Goal: Complete application form

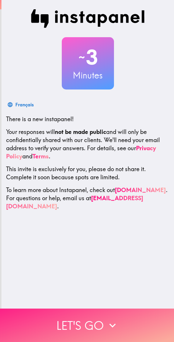
click at [114, 320] on icon "button" at bounding box center [112, 325] width 13 height 13
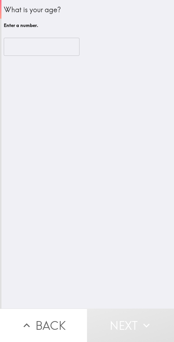
click at [50, 39] on input "number" at bounding box center [42, 47] width 76 height 18
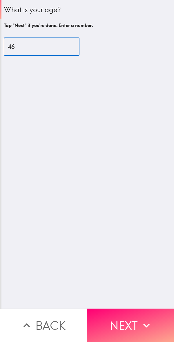
type input "46"
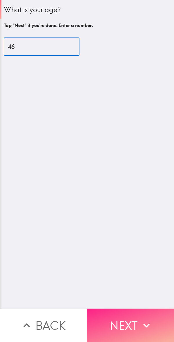
click at [137, 325] on button "Next" at bounding box center [130, 325] width 87 height 33
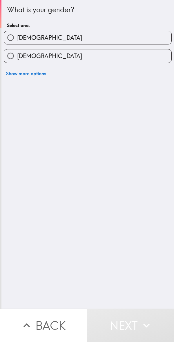
click at [120, 38] on label "[DEMOGRAPHIC_DATA]" at bounding box center [88, 37] width 168 height 13
click at [17, 38] on input "[DEMOGRAPHIC_DATA]" at bounding box center [10, 37] width 13 height 13
radio input "true"
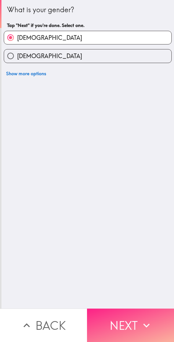
click at [132, 315] on button "Next" at bounding box center [130, 325] width 87 height 33
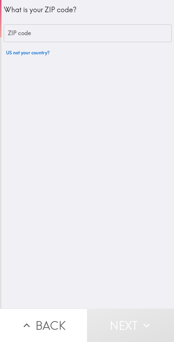
click at [114, 32] on input "ZIP code" at bounding box center [88, 33] width 168 height 18
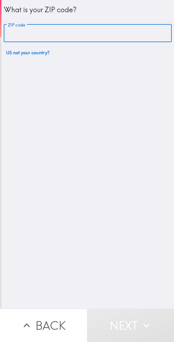
type input "32821"
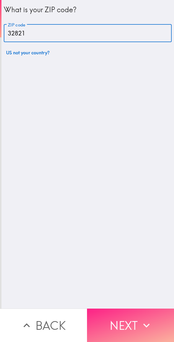
click at [129, 317] on button "Next" at bounding box center [130, 325] width 87 height 33
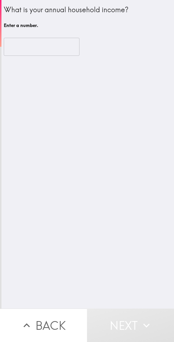
click at [51, 38] on input "number" at bounding box center [42, 47] width 76 height 18
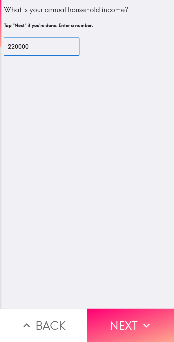
type input "220000"
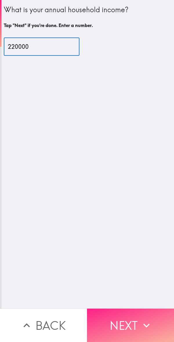
click at [140, 323] on icon "button" at bounding box center [146, 325] width 13 height 13
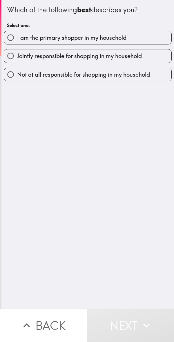
click at [143, 36] on label "I am the primary shopper in my household" at bounding box center [88, 37] width 168 height 13
click at [17, 36] on input "I am the primary shopper in my household" at bounding box center [10, 37] width 13 height 13
radio input "true"
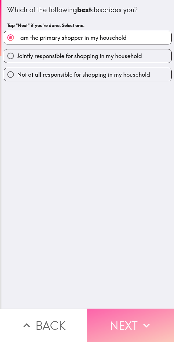
click at [136, 324] on button "Next" at bounding box center [130, 325] width 87 height 33
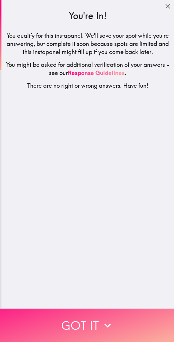
click at [125, 319] on button "Got it" at bounding box center [87, 325] width 174 height 33
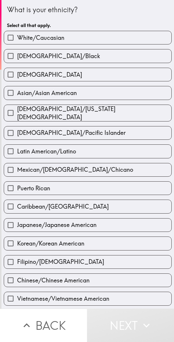
click at [112, 36] on label "White/Caucasian" at bounding box center [88, 37] width 168 height 13
click at [17, 36] on input "White/Caucasian" at bounding box center [10, 37] width 13 height 13
checkbox input "true"
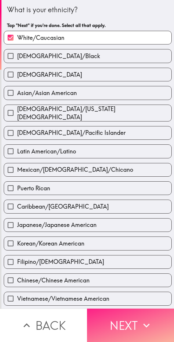
click at [140, 324] on icon "button" at bounding box center [146, 325] width 13 height 13
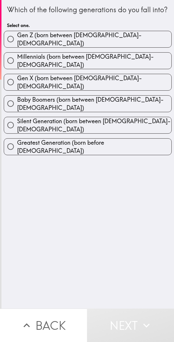
click at [140, 83] on label "Gen X (born between [DEMOGRAPHIC_DATA]-[DEMOGRAPHIC_DATA])" at bounding box center [88, 82] width 168 height 16
click at [17, 83] on input "Gen X (born between [DEMOGRAPHIC_DATA]-[DEMOGRAPHIC_DATA])" at bounding box center [10, 82] width 13 height 13
radio input "true"
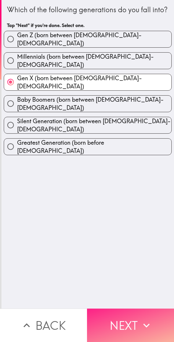
click at [133, 320] on button "Next" at bounding box center [130, 325] width 87 height 33
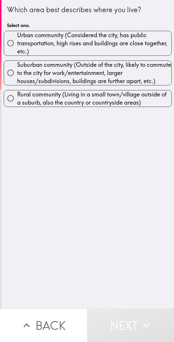
click at [102, 41] on span "Urban community (Considered the city, has public transportation, high rises and…" at bounding box center [94, 43] width 155 height 24
click at [17, 41] on input "Urban community (Considered the city, has public transportation, high rises and…" at bounding box center [10, 43] width 13 height 13
radio input "true"
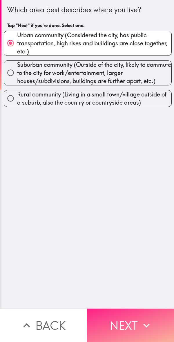
click at [130, 317] on button "Next" at bounding box center [130, 325] width 87 height 33
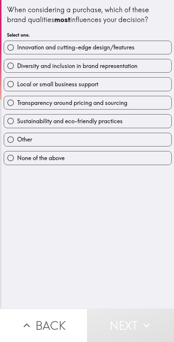
click at [141, 49] on label "Innovation and cutting-edge design/features" at bounding box center [88, 47] width 168 height 13
click at [17, 49] on input "Innovation and cutting-edge design/features" at bounding box center [10, 47] width 13 height 13
radio input "true"
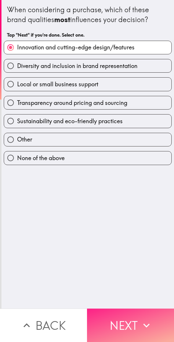
click at [138, 321] on button "Next" at bounding box center [130, 325] width 87 height 33
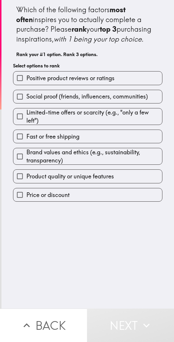
click at [115, 85] on label "Positive product reviews or ratings" at bounding box center [87, 78] width 149 height 13
click at [26, 85] on input "Positive product reviews or ratings" at bounding box center [19, 78] width 13 height 13
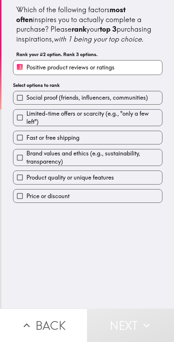
click at [135, 102] on span "Social proof (friends, influencers, communities)" at bounding box center [87, 98] width 122 height 8
click at [26, 104] on input "Social proof (friends, influencers, communities)" at bounding box center [19, 97] width 13 height 13
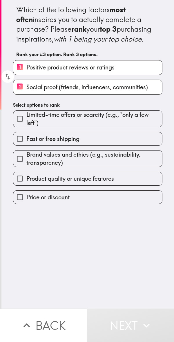
click at [115, 167] on span "Brand values and ethics (e.g., sustainability, transparency)" at bounding box center [94, 159] width 136 height 16
click at [26, 165] on input "Brand values and ethics (e.g., sustainability, transparency)" at bounding box center [19, 158] width 13 height 13
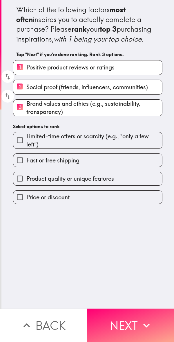
click at [113, 183] on span "Product quality or unique features" at bounding box center [70, 179] width 88 height 8
click at [26, 185] on input "Product quality or unique features" at bounding box center [19, 178] width 13 height 13
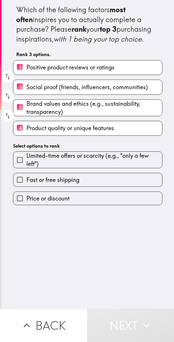
click at [122, 135] on label "4 Product quality or unique features" at bounding box center [87, 128] width 149 height 14
click at [26, 135] on input "4 Product quality or unique features" at bounding box center [19, 128] width 13 height 14
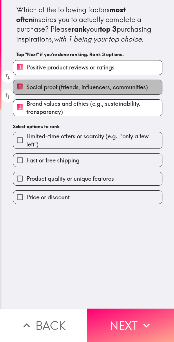
click at [138, 94] on label "2 Social proof (friends, influencers, communities)" at bounding box center [87, 87] width 149 height 14
click at [26, 94] on input "2 Social proof (friends, influencers, communities)" at bounding box center [19, 87] width 13 height 14
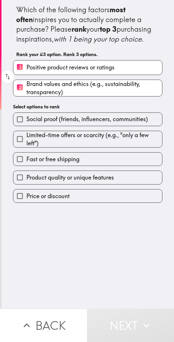
click at [115, 184] on label "Product quality or unique features" at bounding box center [87, 177] width 149 height 13
click at [26, 184] on input "Product quality or unique features" at bounding box center [19, 177] width 13 height 13
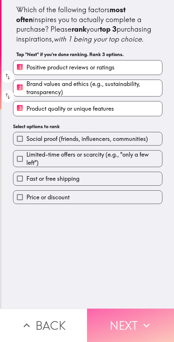
click at [138, 322] on button "Next" at bounding box center [130, 325] width 87 height 33
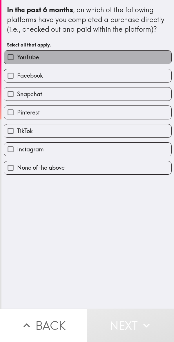
click at [101, 60] on label "YouTube" at bounding box center [88, 57] width 168 height 13
click at [17, 60] on input "YouTube" at bounding box center [10, 57] width 13 height 13
checkbox input "true"
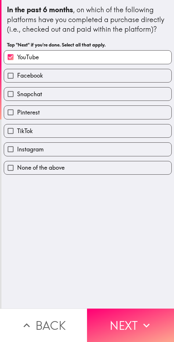
click at [98, 77] on label "Facebook" at bounding box center [88, 75] width 168 height 13
click at [17, 77] on input "Facebook" at bounding box center [10, 75] width 13 height 13
checkbox input "true"
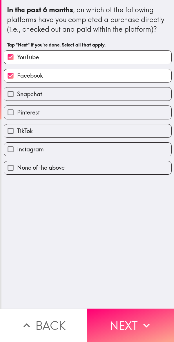
click at [96, 94] on label "Snapchat" at bounding box center [88, 94] width 168 height 13
click at [17, 94] on input "Snapchat" at bounding box center [10, 94] width 13 height 13
checkbox input "true"
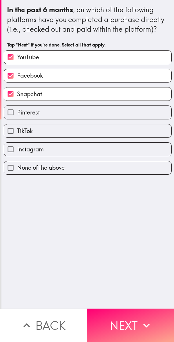
click at [92, 131] on label "TikTok" at bounding box center [88, 130] width 168 height 13
click at [17, 131] on input "TikTok" at bounding box center [10, 130] width 13 height 13
checkbox input "true"
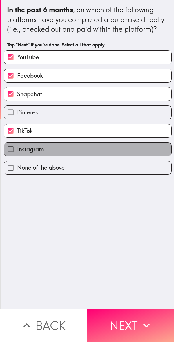
click at [91, 147] on label "Instagram" at bounding box center [88, 149] width 168 height 13
click at [17, 147] on input "Instagram" at bounding box center [10, 149] width 13 height 13
checkbox input "true"
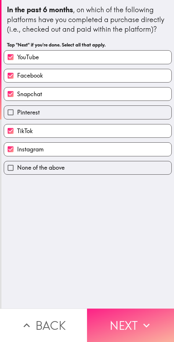
click at [140, 320] on icon "button" at bounding box center [146, 325] width 13 height 13
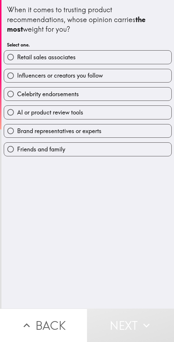
click at [92, 150] on label "Friends and family" at bounding box center [88, 149] width 168 height 13
click at [17, 150] on input "Friends and family" at bounding box center [10, 149] width 13 height 13
radio input "true"
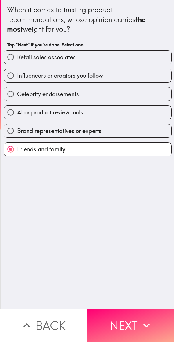
click at [121, 131] on label "Brand representatives or experts" at bounding box center [88, 130] width 168 height 13
click at [17, 131] on input "Brand representatives or experts" at bounding box center [10, 130] width 13 height 13
radio input "true"
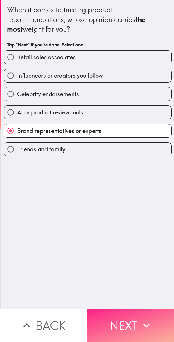
click at [136, 319] on button "Next" at bounding box center [130, 325] width 87 height 33
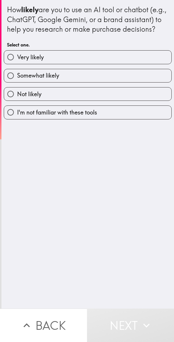
click at [117, 64] on label "Very likely" at bounding box center [88, 57] width 168 height 13
click at [17, 64] on input "Very likely" at bounding box center [10, 57] width 13 height 13
radio input "true"
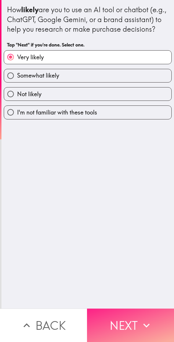
click at [145, 320] on icon "button" at bounding box center [146, 325] width 13 height 13
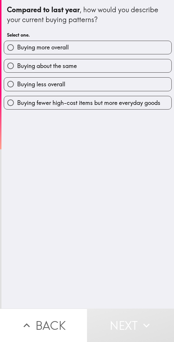
click at [131, 48] on label "Buying more overall" at bounding box center [88, 47] width 168 height 13
click at [17, 48] on input "Buying more overall" at bounding box center [10, 47] width 13 height 13
radio input "true"
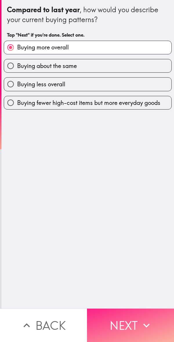
click at [140, 321] on icon "button" at bounding box center [146, 325] width 13 height 13
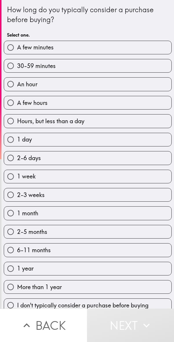
click at [129, 67] on label "30-59 minutes" at bounding box center [88, 65] width 168 height 13
click at [17, 67] on input "30-59 minutes" at bounding box center [10, 65] width 13 height 13
radio input "true"
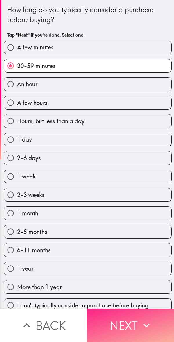
click at [144, 325] on icon "button" at bounding box center [146, 325] width 13 height 13
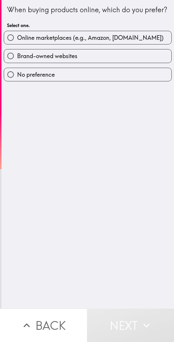
click at [129, 63] on label "Brand-owned websites" at bounding box center [88, 55] width 168 height 13
click at [17, 63] on input "Brand-owned websites" at bounding box center [10, 55] width 13 height 13
radio input "true"
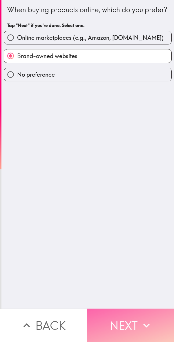
click at [140, 320] on icon "button" at bounding box center [146, 325] width 13 height 13
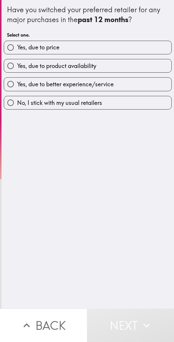
click at [133, 44] on label "Yes, due to price" at bounding box center [88, 47] width 168 height 13
click at [17, 44] on input "Yes, due to price" at bounding box center [10, 47] width 13 height 13
radio input "true"
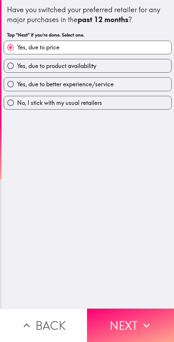
click at [135, 68] on label "Yes, due to product availability" at bounding box center [88, 65] width 168 height 13
click at [17, 68] on input "Yes, due to product availability" at bounding box center [10, 65] width 13 height 13
radio input "true"
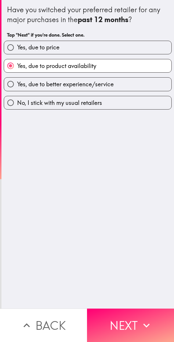
click at [127, 90] on label "Yes, due to better experience/service" at bounding box center [88, 84] width 168 height 13
click at [17, 90] on input "Yes, due to better experience/service" at bounding box center [10, 84] width 13 height 13
radio input "true"
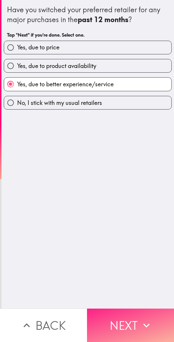
click at [140, 322] on icon "button" at bounding box center [146, 325] width 13 height 13
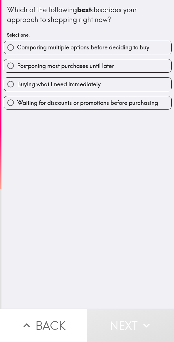
click at [140, 47] on span "Comparing multiple options before deciding to buy" at bounding box center [83, 47] width 133 height 8
click at [17, 47] on input "Comparing multiple options before deciding to buy" at bounding box center [10, 47] width 13 height 13
radio input "true"
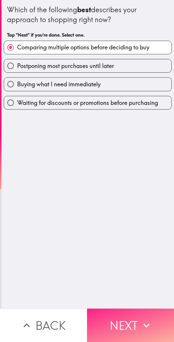
click at [146, 324] on icon "button" at bounding box center [147, 326] width 6 height 4
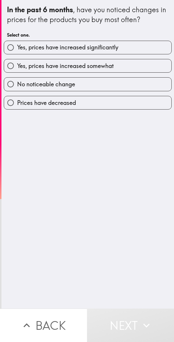
click at [134, 45] on label "Yes, prices have increased significantly" at bounding box center [88, 47] width 168 height 13
click at [17, 45] on input "Yes, prices have increased significantly" at bounding box center [10, 47] width 13 height 13
radio input "true"
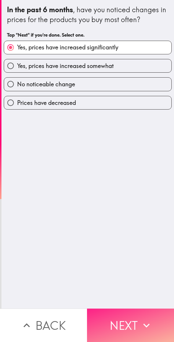
click at [133, 320] on button "Next" at bounding box center [130, 325] width 87 height 33
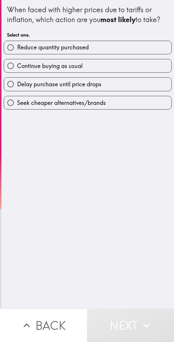
click at [125, 66] on label "Continue buying as usual" at bounding box center [88, 65] width 168 height 13
click at [17, 66] on input "Continue buying as usual" at bounding box center [10, 65] width 13 height 13
radio input "true"
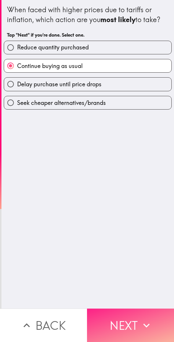
click at [141, 320] on icon "button" at bounding box center [146, 325] width 13 height 13
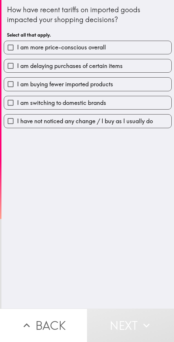
click at [129, 47] on label "I am more price-conscious overall" at bounding box center [88, 47] width 168 height 13
click at [17, 47] on input "I am more price-conscious overall" at bounding box center [10, 47] width 13 height 13
checkbox input "true"
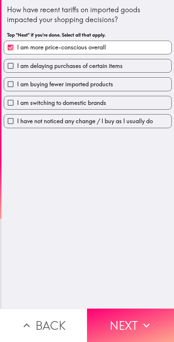
click at [122, 85] on label "I am buying fewer imported products" at bounding box center [88, 84] width 168 height 13
click at [17, 85] on input "I am buying fewer imported products" at bounding box center [10, 84] width 13 height 13
checkbox input "true"
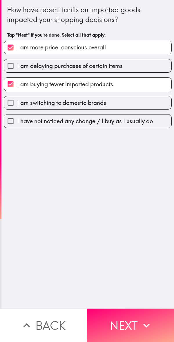
click at [124, 100] on label "I am switching to domestic brands" at bounding box center [88, 102] width 168 height 13
click at [17, 100] on input "I am switching to domestic brands" at bounding box center [10, 102] width 13 height 13
checkbox input "true"
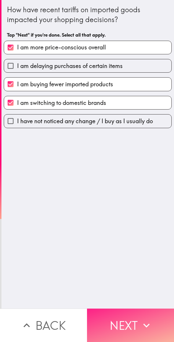
click at [142, 319] on icon "button" at bounding box center [146, 325] width 13 height 13
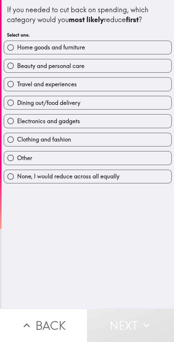
click at [116, 51] on label "Home goods and furniture" at bounding box center [88, 47] width 168 height 13
click at [17, 51] on input "Home goods and furniture" at bounding box center [10, 47] width 13 height 13
radio input "true"
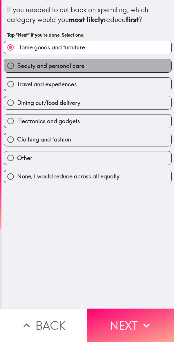
click at [124, 70] on label "Beauty and personal care" at bounding box center [88, 65] width 168 height 13
click at [17, 70] on input "Beauty and personal care" at bounding box center [10, 65] width 13 height 13
radio input "true"
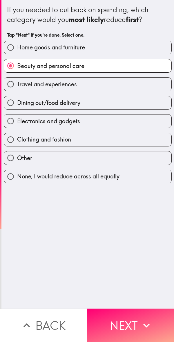
click at [106, 140] on label "Clothing and fashion" at bounding box center [88, 139] width 168 height 13
click at [17, 140] on input "Clothing and fashion" at bounding box center [10, 139] width 13 height 13
radio input "true"
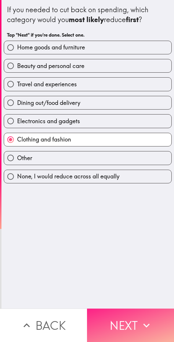
click at [136, 324] on button "Next" at bounding box center [130, 325] width 87 height 33
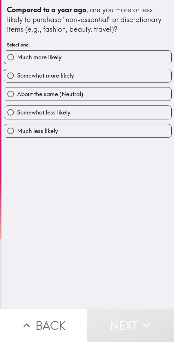
click at [106, 56] on label "Much more likely" at bounding box center [88, 57] width 168 height 13
click at [17, 56] on input "Much more likely" at bounding box center [10, 57] width 13 height 13
radio input "true"
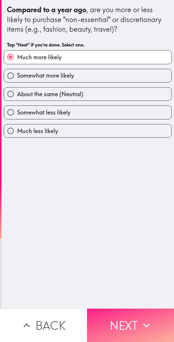
click at [146, 319] on icon "button" at bounding box center [146, 325] width 13 height 13
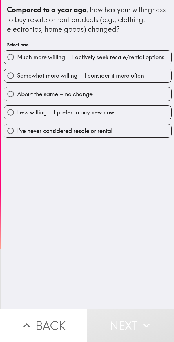
click at [119, 57] on span "Much more willing – I actively seek resale/rental options" at bounding box center [91, 57] width 148 height 8
click at [17, 57] on input "Much more willing – I actively seek resale/rental options" at bounding box center [10, 57] width 13 height 13
radio input "true"
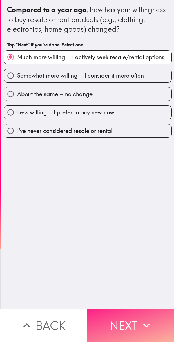
click at [144, 324] on icon "button" at bounding box center [147, 326] width 6 height 4
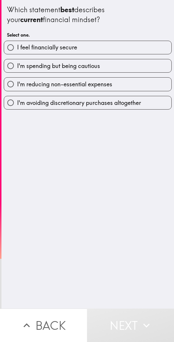
click at [118, 48] on label "I feel financially secure" at bounding box center [88, 47] width 168 height 13
click at [17, 48] on input "I feel financially secure" at bounding box center [10, 47] width 13 height 13
radio input "true"
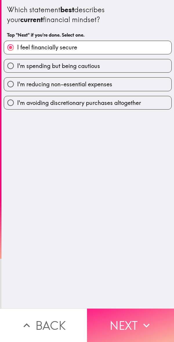
click at [145, 324] on icon "button" at bounding box center [147, 326] width 6 height 4
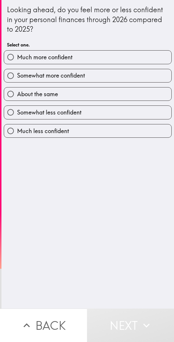
click at [124, 58] on label "Much more confident" at bounding box center [88, 57] width 168 height 13
click at [17, 58] on input "Much more confident" at bounding box center [10, 57] width 13 height 13
radio input "true"
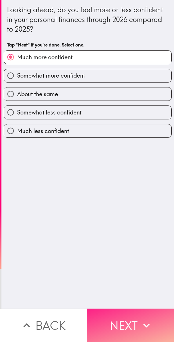
click at [141, 323] on icon "button" at bounding box center [146, 325] width 13 height 13
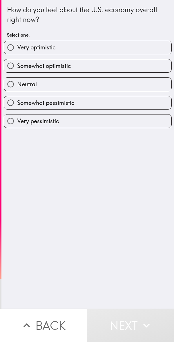
click at [126, 45] on label "Very optimistic" at bounding box center [88, 47] width 168 height 13
click at [17, 45] on input "Very optimistic" at bounding box center [10, 47] width 13 height 13
radio input "true"
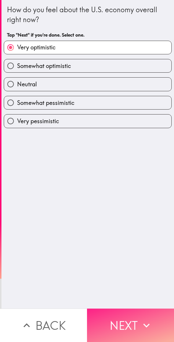
click at [140, 321] on icon "button" at bounding box center [146, 325] width 13 height 13
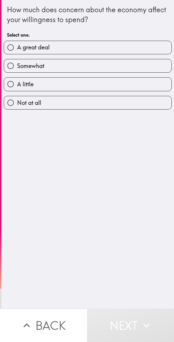
click at [106, 47] on label "A great deal" at bounding box center [88, 47] width 168 height 13
click at [17, 47] on input "A great deal" at bounding box center [10, 47] width 13 height 13
radio input "true"
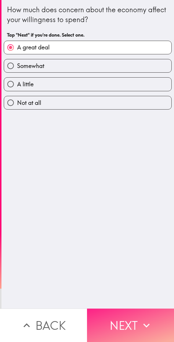
click at [138, 318] on button "Next" at bounding box center [130, 325] width 87 height 33
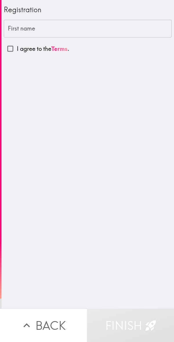
click at [42, 26] on input "First name" at bounding box center [88, 29] width 168 height 18
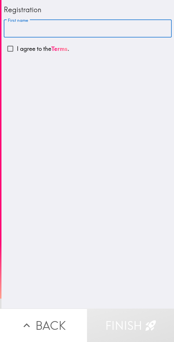
type input "[PERSON_NAME]"
click at [13, 48] on input "I agree to the Terms ." at bounding box center [10, 48] width 13 height 13
checkbox input "true"
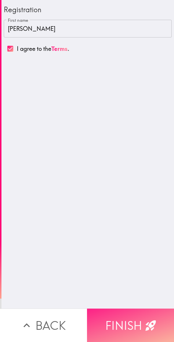
click at [145, 320] on icon "button" at bounding box center [151, 325] width 13 height 13
